Goal: Task Accomplishment & Management: Complete application form

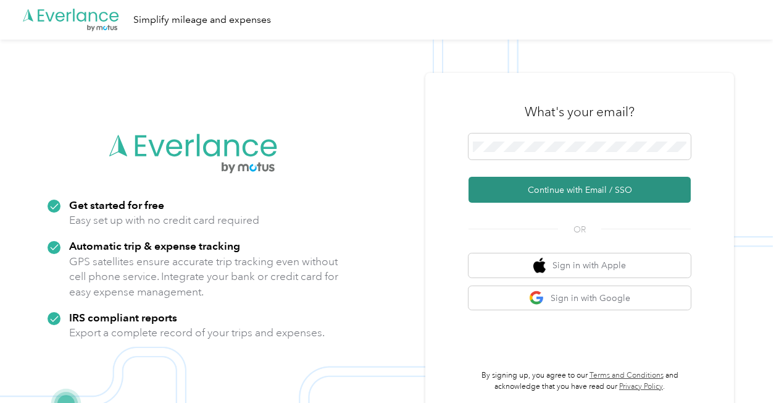
click at [535, 185] on button "Continue with Email / SSO" at bounding box center [580, 190] width 222 height 26
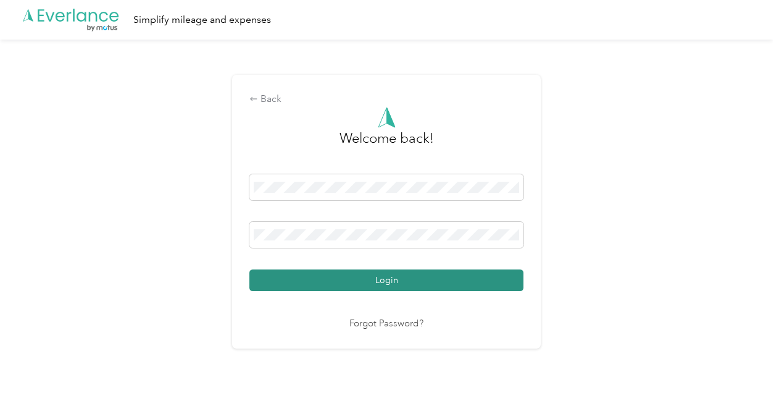
click at [354, 290] on button "Login" at bounding box center [386, 280] width 274 height 22
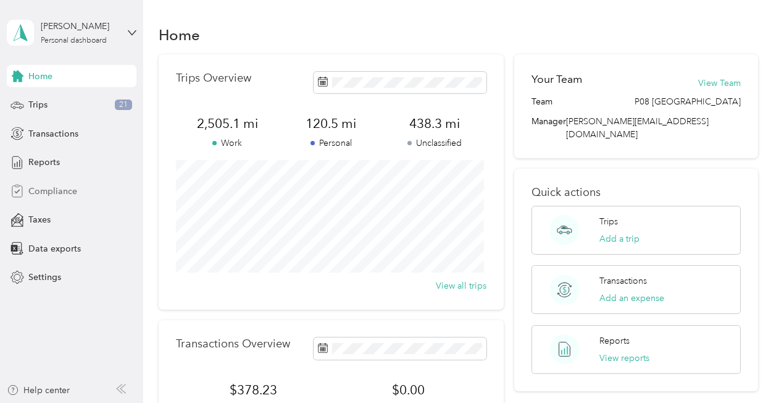
click at [54, 193] on span "Compliance" at bounding box center [52, 191] width 49 height 13
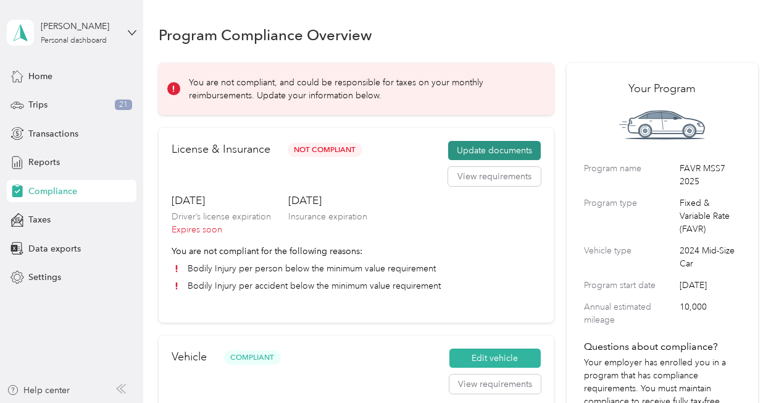
click at [484, 147] on button "Update documents" at bounding box center [494, 151] width 93 height 20
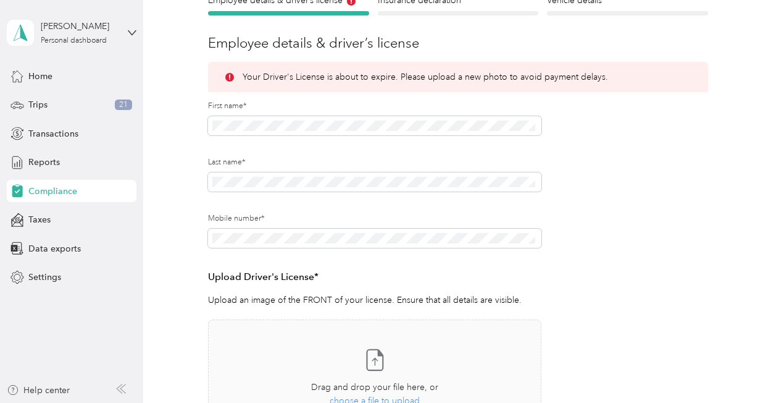
scroll to position [43, 0]
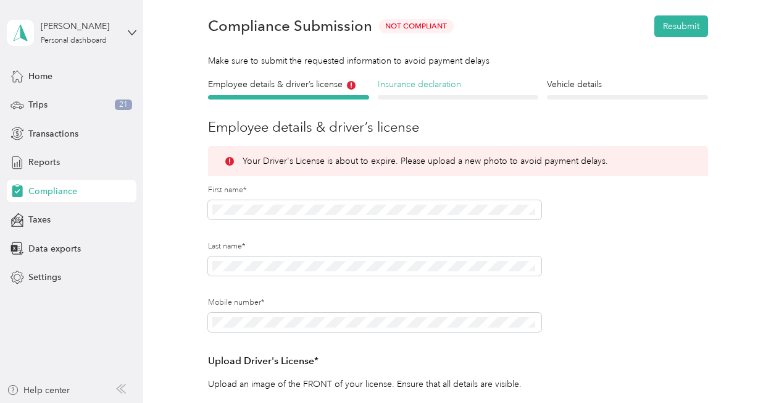
click at [412, 78] on h4 "Insurance declaration" at bounding box center [458, 84] width 161 height 13
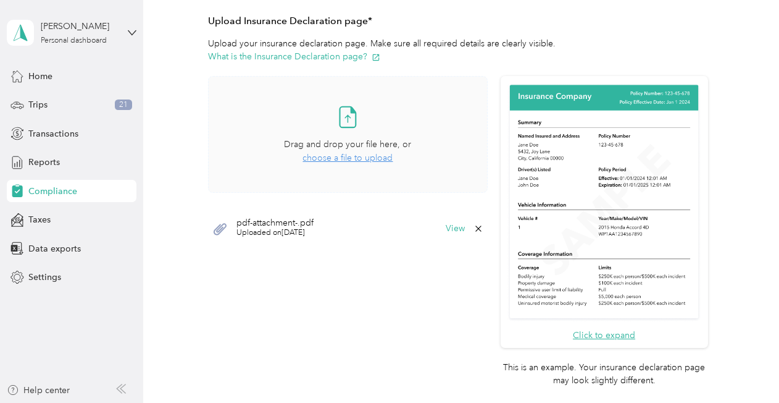
scroll to position [235, 0]
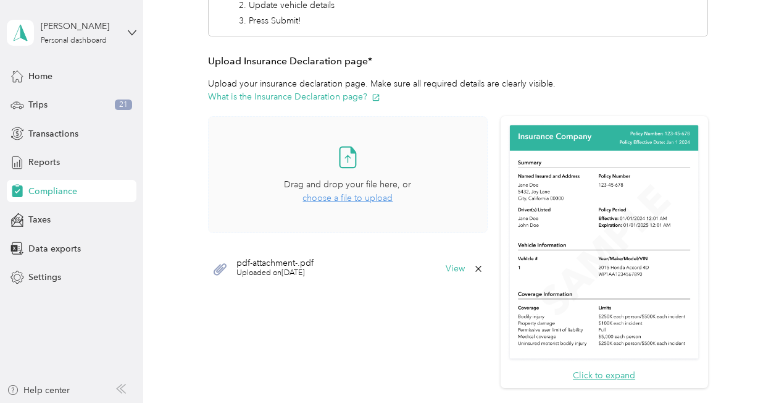
click at [335, 203] on div "Drag and drop your file here, or choose a file to upload" at bounding box center [347, 191] width 127 height 27
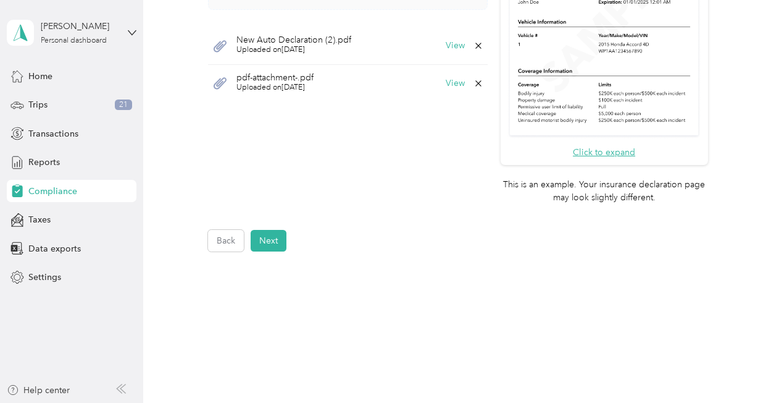
scroll to position [467, 0]
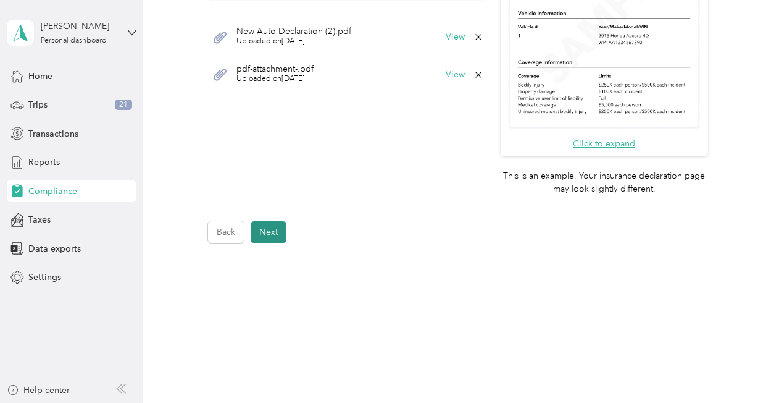
click at [271, 230] on button "Next" at bounding box center [269, 232] width 36 height 22
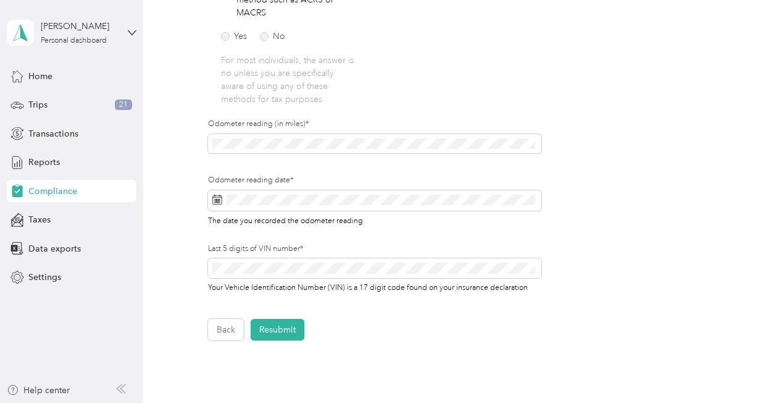
scroll to position [358, 0]
click at [284, 331] on button "Resubmit" at bounding box center [278, 331] width 54 height 22
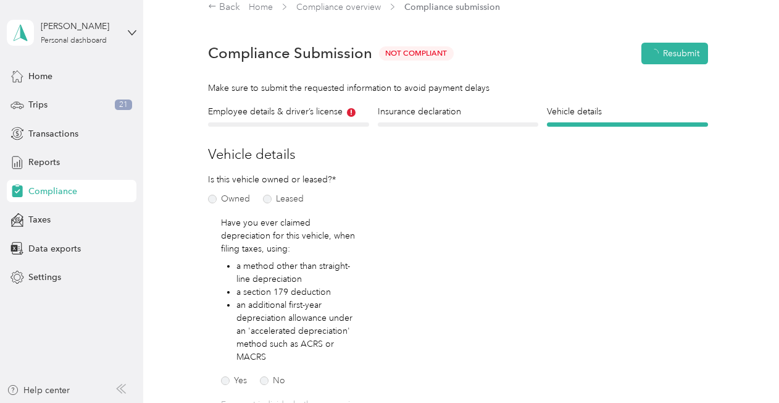
scroll to position [15, 0]
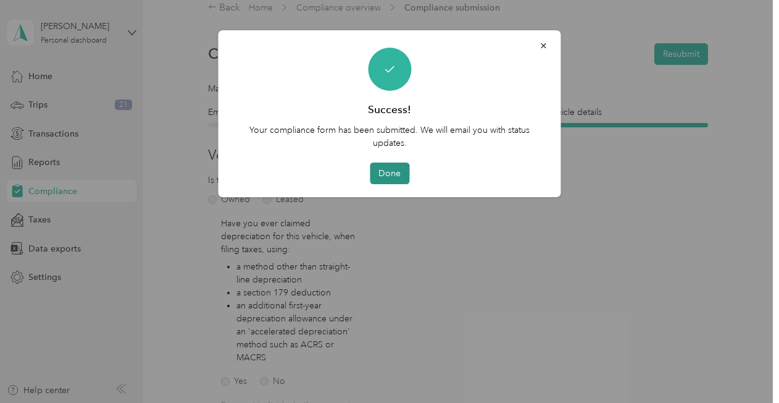
click at [390, 173] on button "Done" at bounding box center [390, 173] width 40 height 22
